Goal: Transaction & Acquisition: Purchase product/service

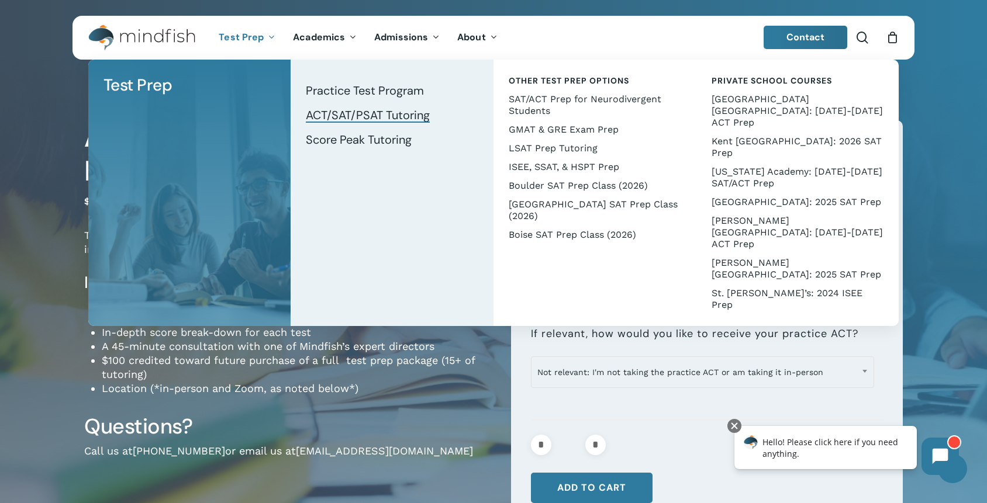
click at [387, 119] on span "ACT/SAT/PSAT Tutoring" at bounding box center [368, 115] width 124 height 15
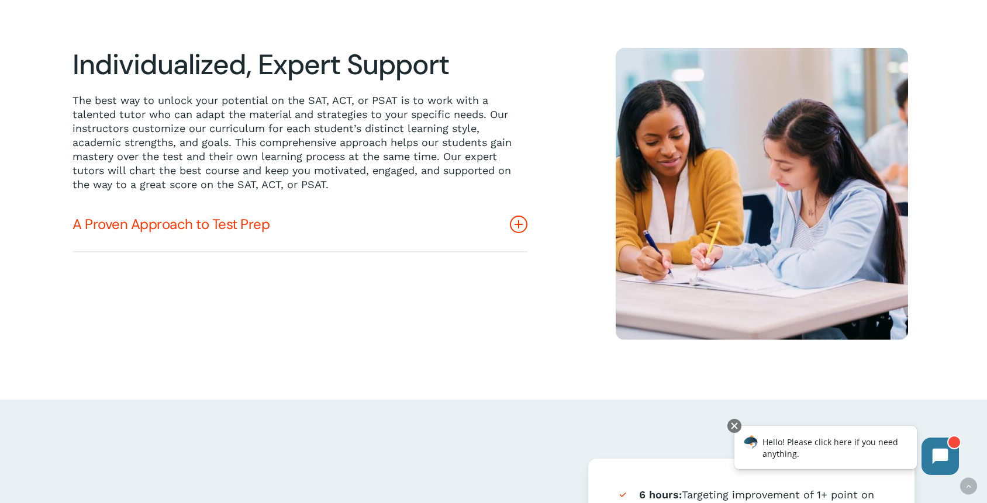
scroll to position [332, 0]
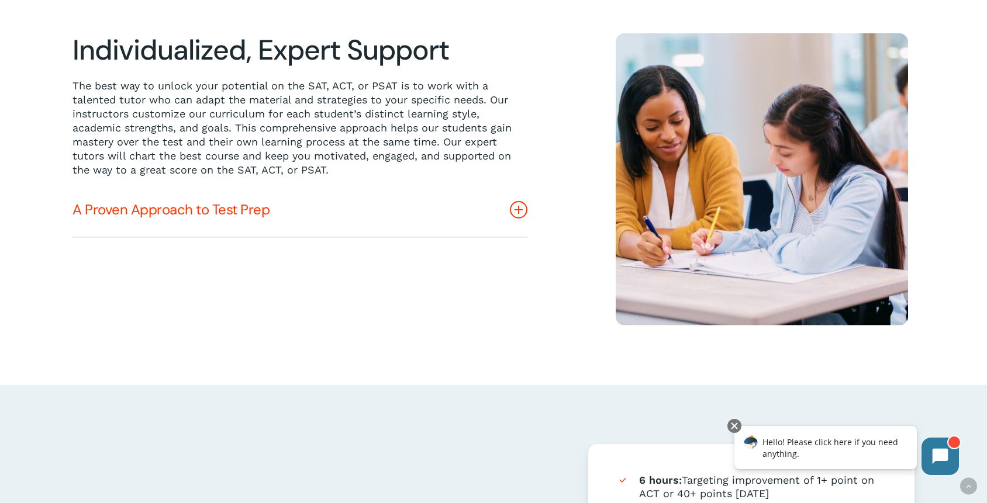
click at [268, 213] on link "A Proven Approach to Test Prep" at bounding box center [299, 210] width 455 height 54
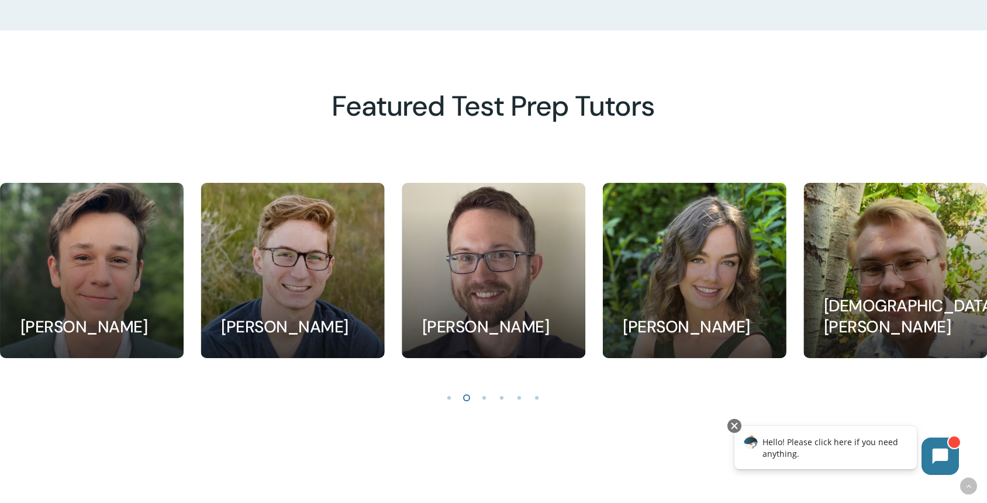
scroll to position [1093, 0]
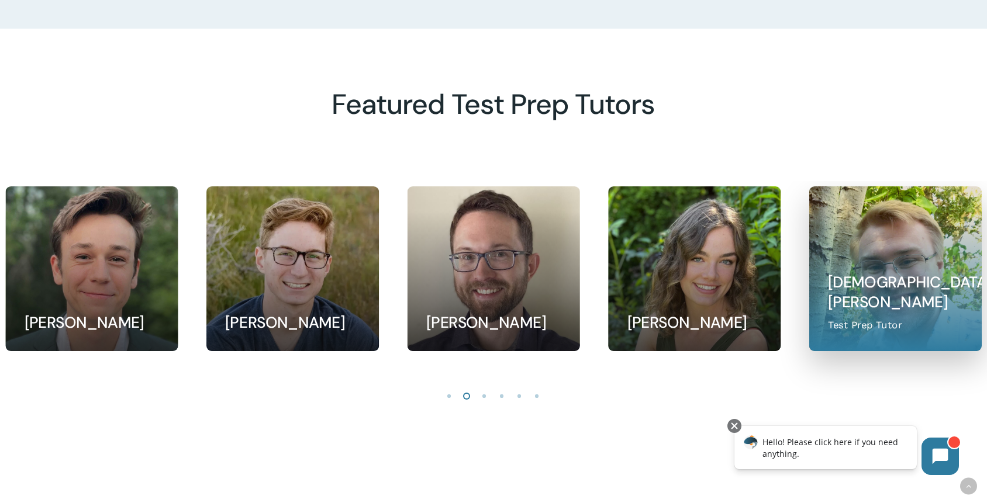
click at [925, 275] on link at bounding box center [894, 268] width 171 height 164
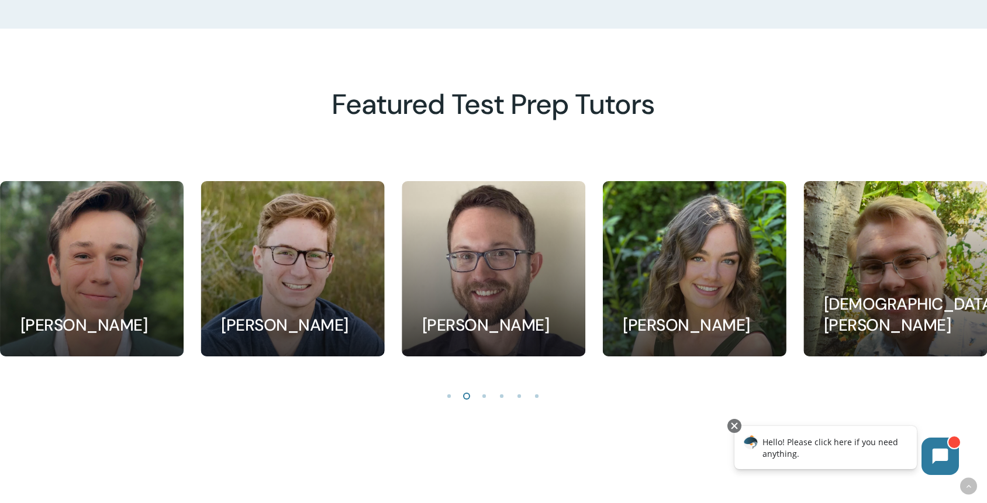
click at [483, 396] on li "Page dot 3" at bounding box center [485, 396] width 18 height 18
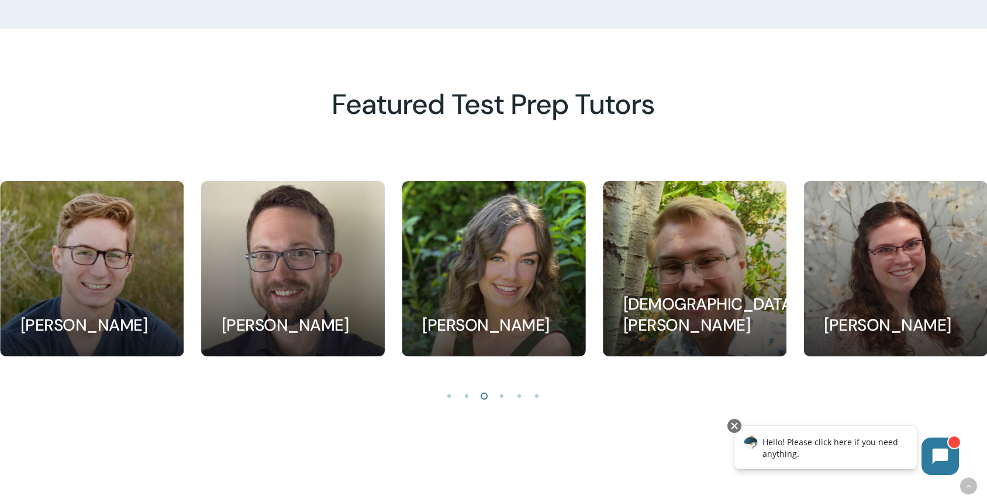
click at [483, 396] on li "Page dot 3" at bounding box center [485, 396] width 18 height 18
click at [500, 396] on li "Page dot 4" at bounding box center [502, 396] width 18 height 18
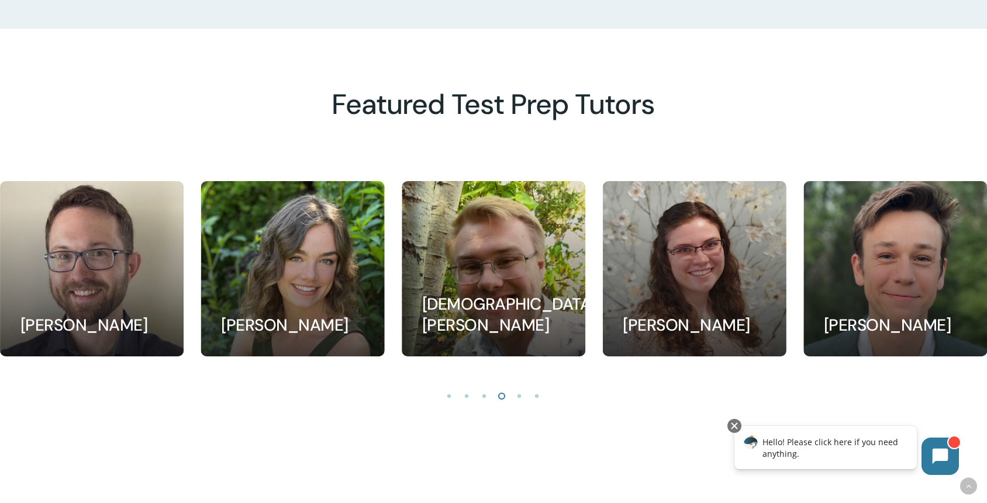
click at [518, 397] on li "Page dot 5" at bounding box center [520, 396] width 18 height 18
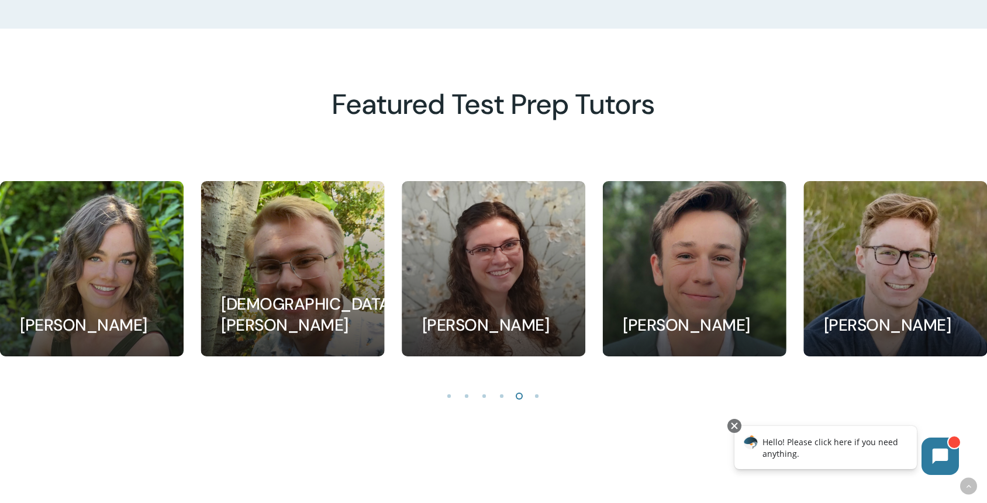
click at [535, 396] on li "Page dot 6" at bounding box center [537, 396] width 18 height 18
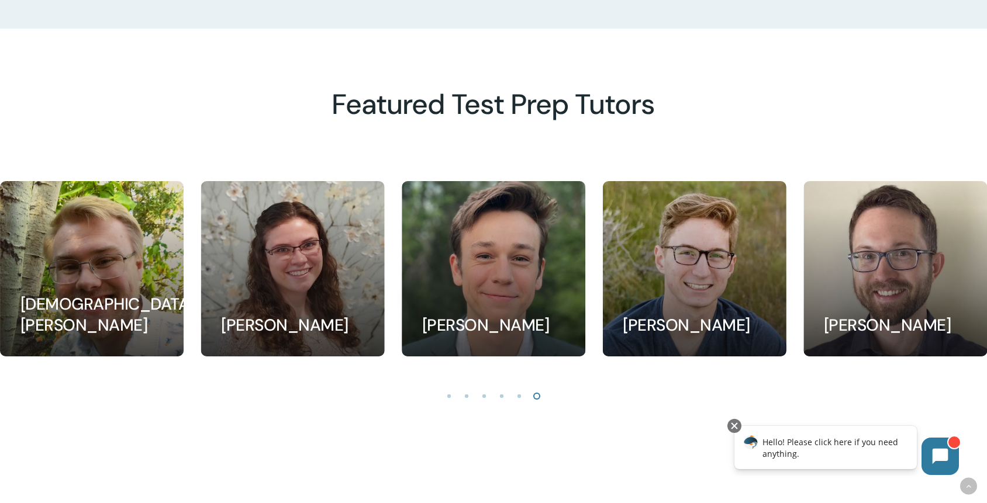
click at [448, 397] on li "Page dot 1" at bounding box center [450, 396] width 18 height 18
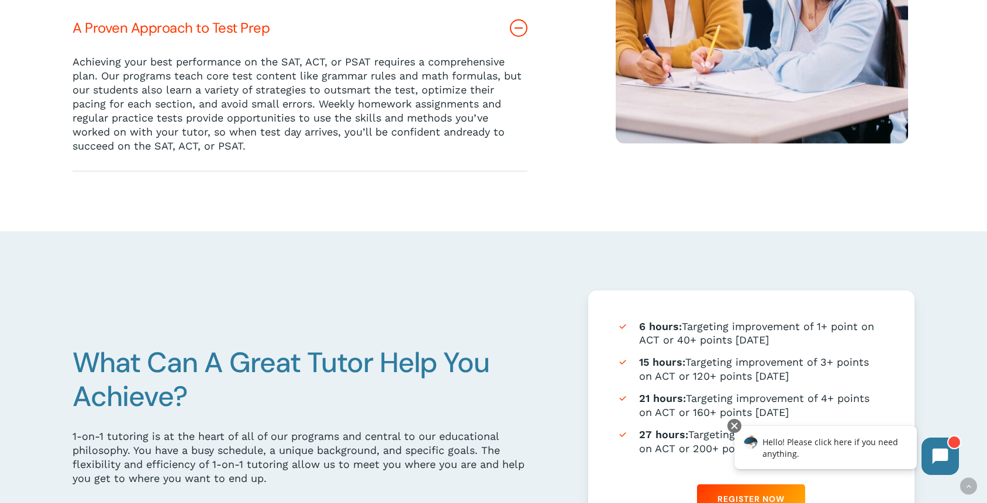
scroll to position [0, 0]
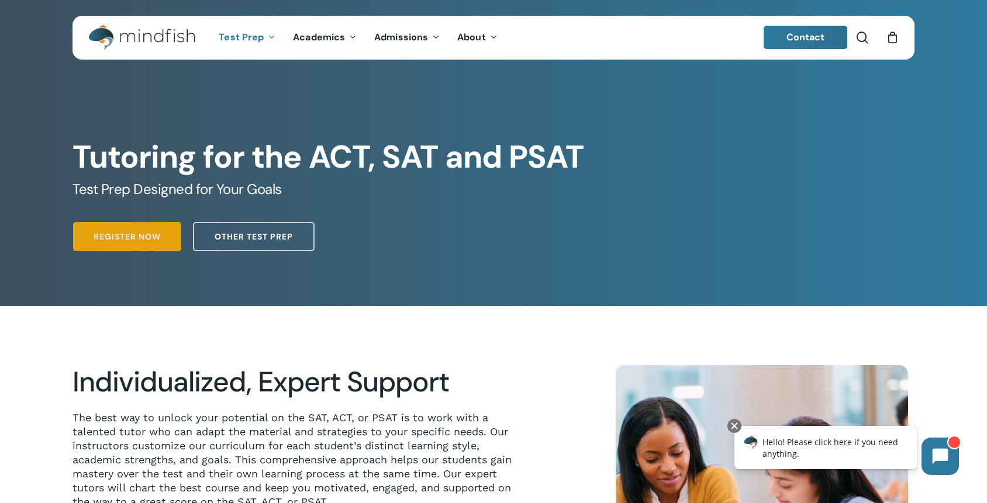
click at [139, 231] on span "Register Now" at bounding box center [127, 237] width 67 height 12
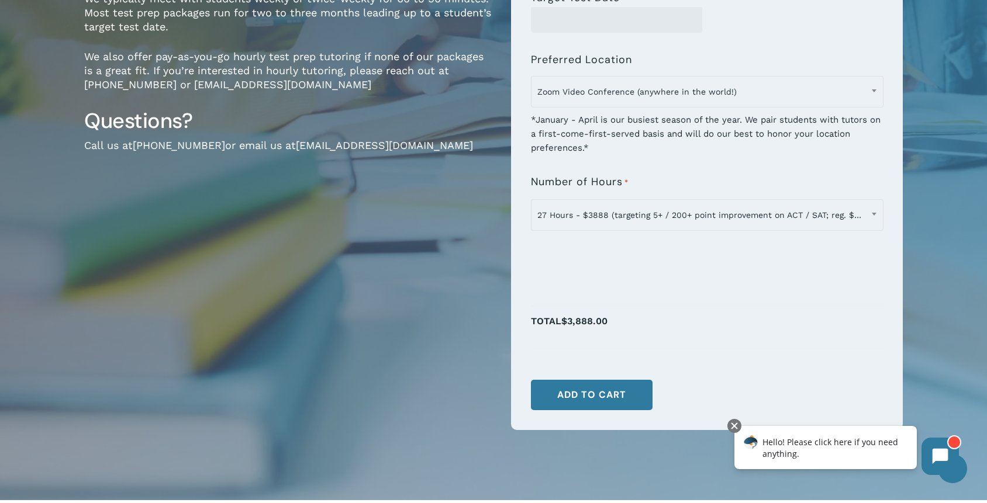
scroll to position [300, 0]
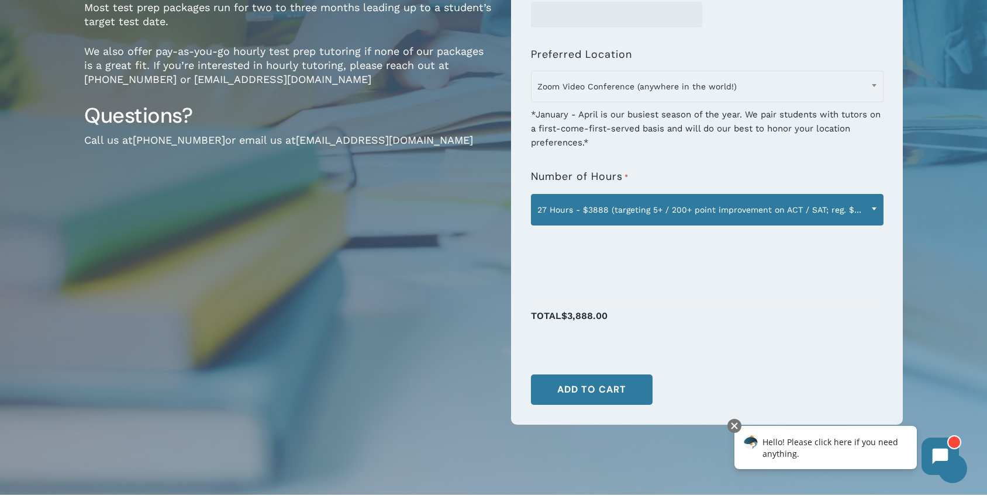
click at [646, 207] on span "27 Hours - $3888 (targeting 5+ / 200+ point improvement on ACT / SAT; reg. $432…" at bounding box center [706, 210] width 351 height 25
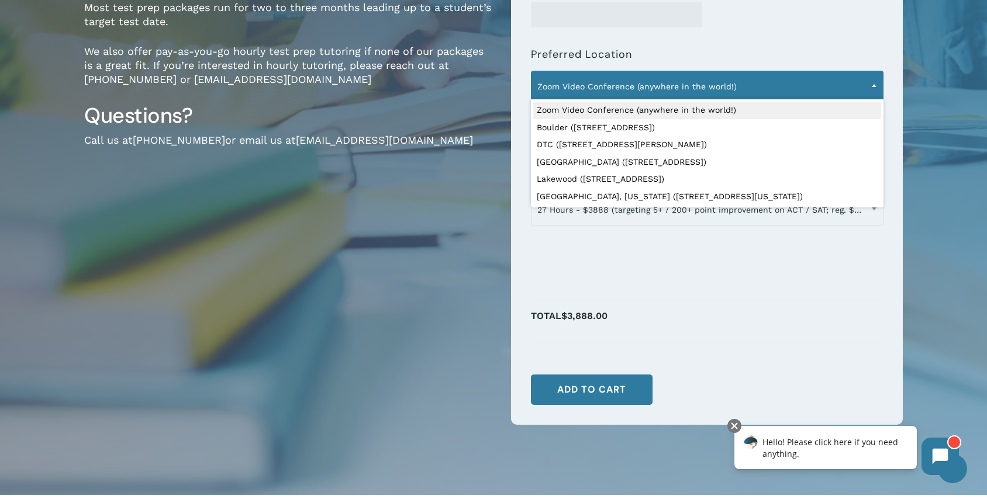
click at [604, 96] on span "Zoom Video Conference (anywhere in the world!)" at bounding box center [706, 86] width 351 height 25
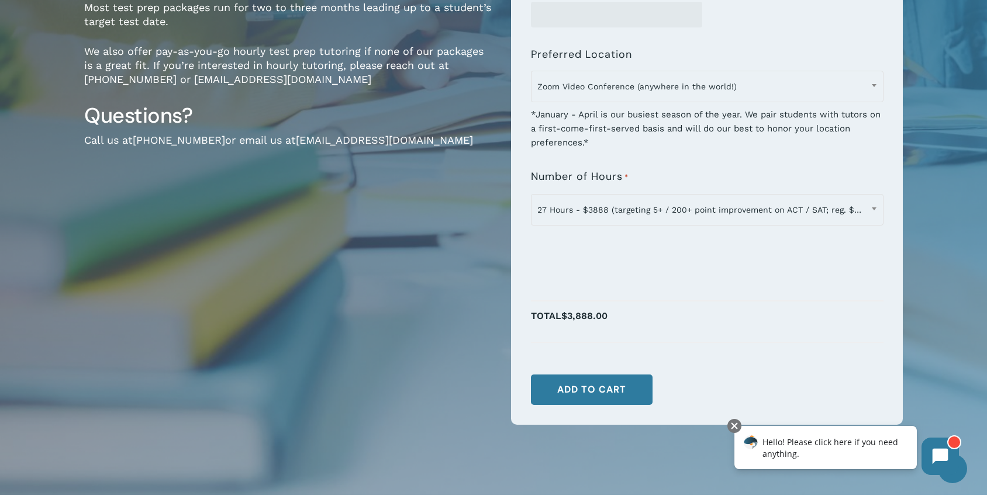
click at [469, 250] on div "1-on-1 Test Prep Tutoring for ACT, SAT & PSAT $160.00 / hour $160 per hour (dis…" at bounding box center [288, 133] width 409 height 625
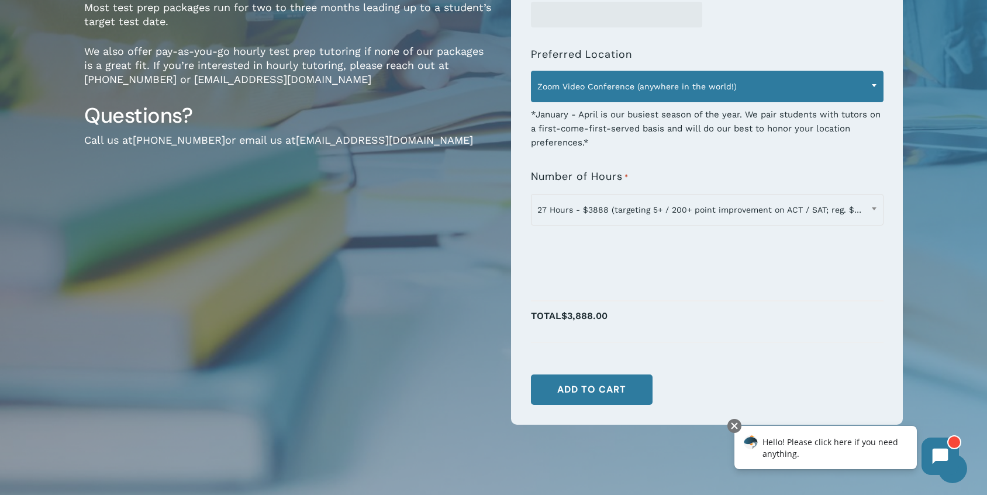
click at [586, 88] on span "Zoom Video Conference (anywhere in the world!)" at bounding box center [706, 86] width 351 height 25
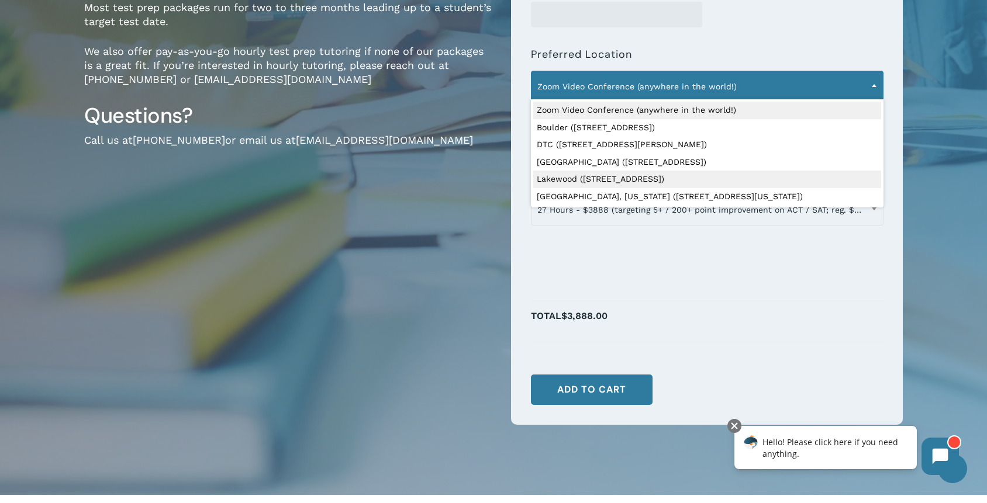
click at [476, 250] on div "1-on-1 Test Prep Tutoring for ACT, SAT & PSAT $160.00 / hour $160 per hour (dis…" at bounding box center [288, 133] width 409 height 625
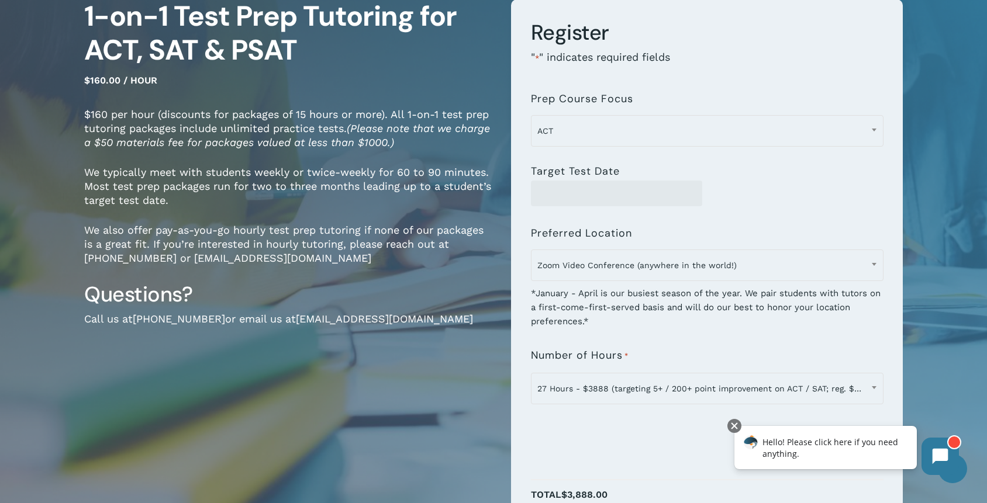
scroll to position [119, 0]
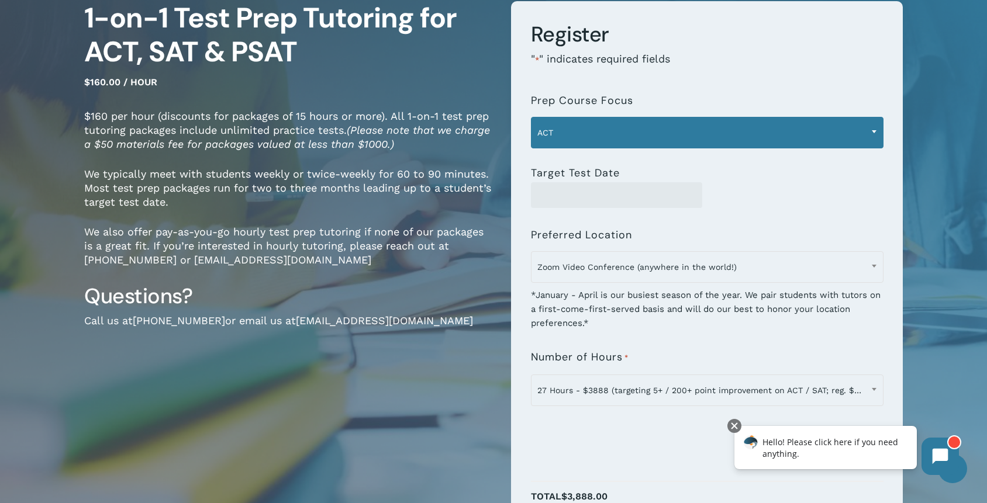
click at [570, 144] on span "ACT" at bounding box center [706, 132] width 351 height 25
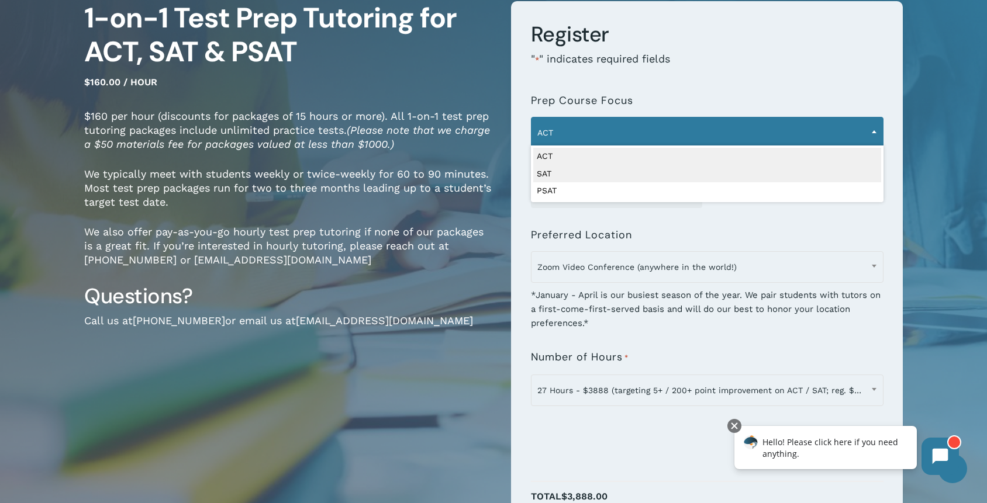
select select "***"
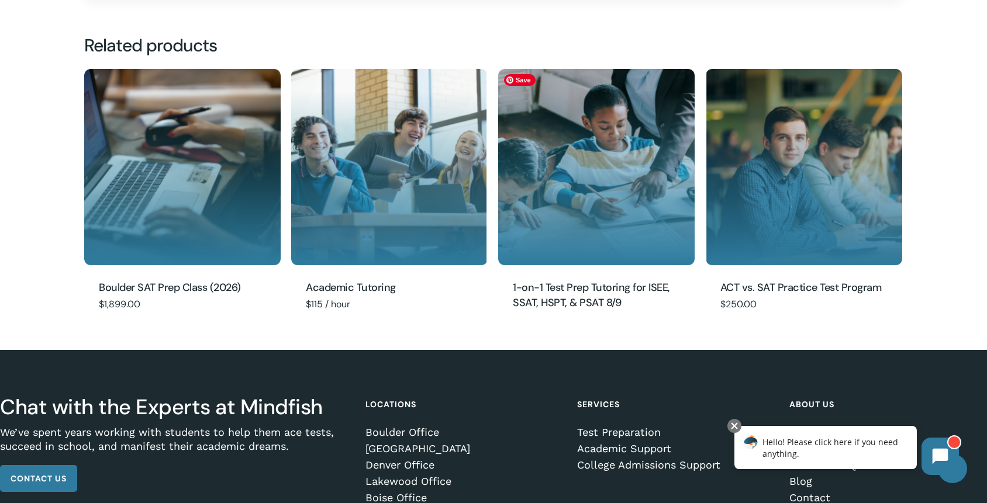
scroll to position [1439, 0]
